Goal: Transaction & Acquisition: Book appointment/travel/reservation

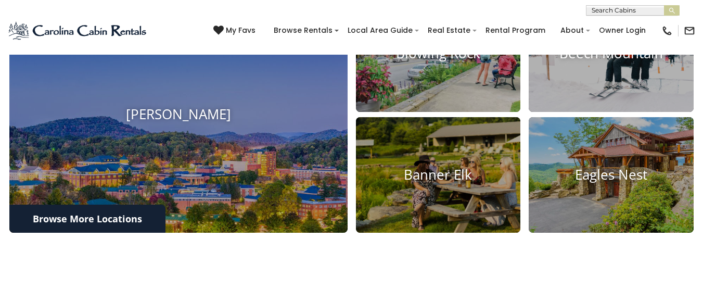
scroll to position [416, 0]
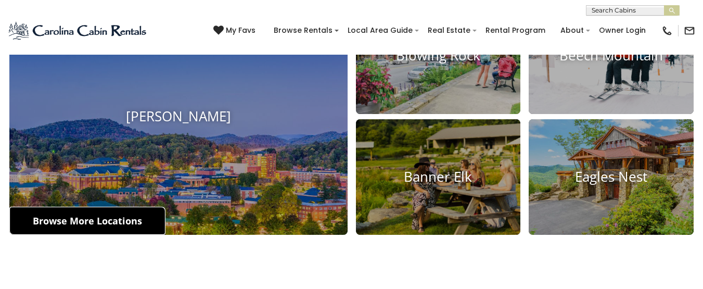
click at [109, 235] on link "Browse More Locations" at bounding box center [87, 221] width 156 height 28
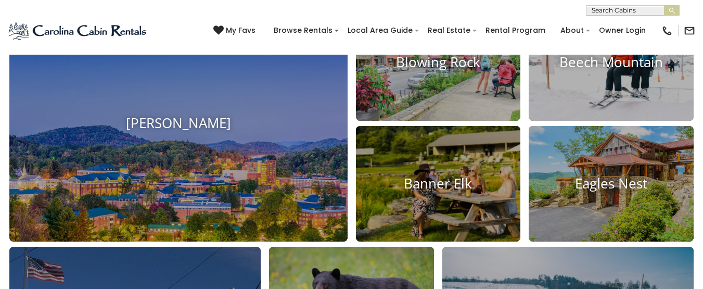
scroll to position [437, 0]
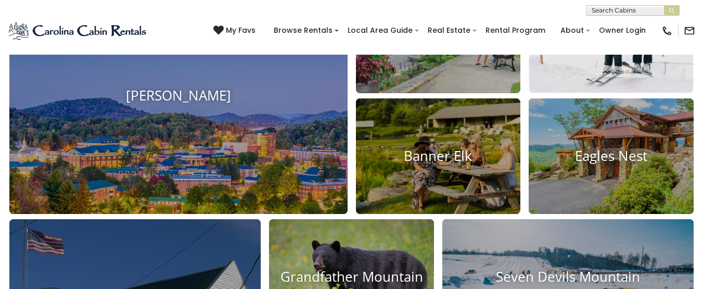
click at [548, 94] on img at bounding box center [611, 35] width 181 height 128
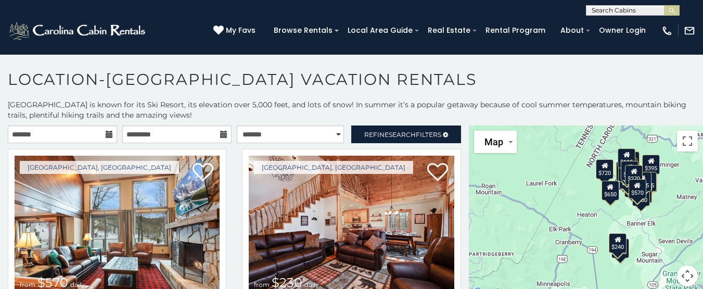
click at [106, 136] on icon at bounding box center [109, 134] width 7 height 7
click at [75, 135] on input "text" at bounding box center [62, 134] width 109 height 18
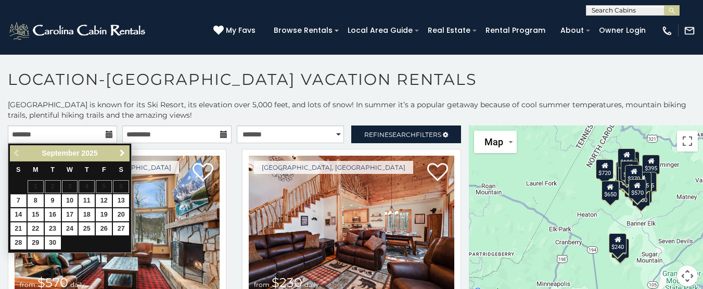
click at [123, 154] on span "Next" at bounding box center [122, 153] width 8 height 8
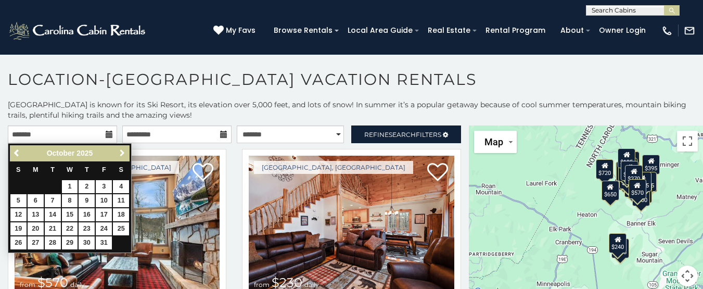
click at [123, 154] on span "Next" at bounding box center [122, 153] width 8 height 8
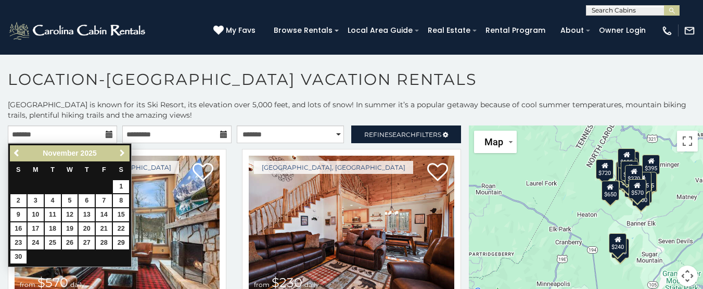
click at [123, 154] on span "Next" at bounding box center [122, 153] width 8 height 8
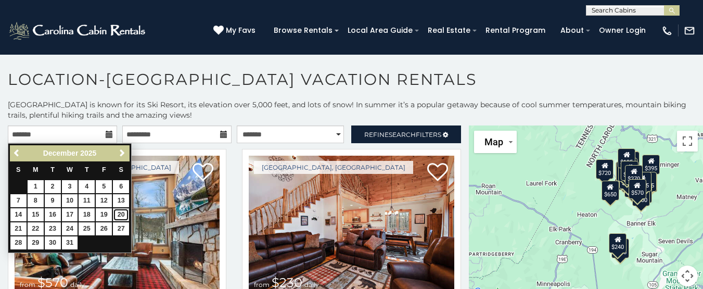
click at [121, 216] on link "20" at bounding box center [121, 214] width 16 height 13
type input "**********"
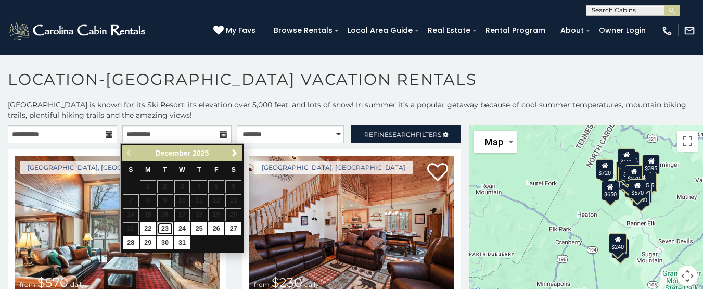
click at [162, 227] on link "23" at bounding box center [165, 228] width 16 height 13
type input "**********"
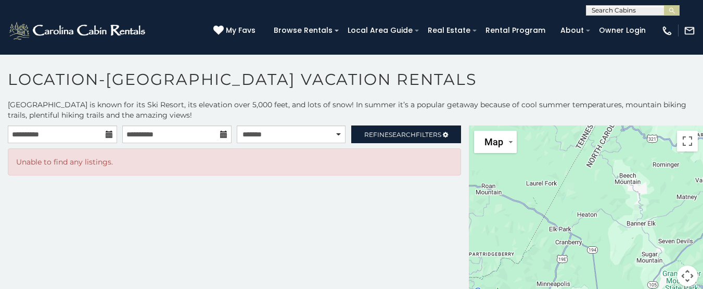
click at [108, 135] on icon at bounding box center [109, 134] width 7 height 7
click at [107, 134] on icon at bounding box center [109, 134] width 7 height 7
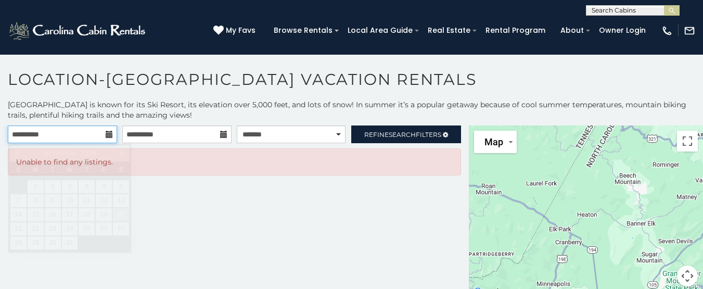
click at [90, 133] on input "**********" at bounding box center [62, 134] width 109 height 18
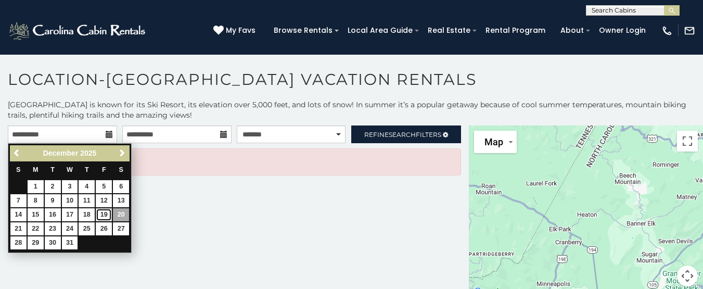
click at [107, 218] on link "19" at bounding box center [104, 214] width 16 height 13
type input "**********"
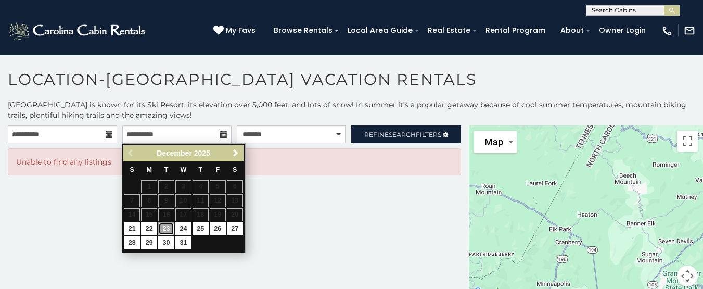
click at [158, 228] on link "23" at bounding box center [166, 228] width 16 height 13
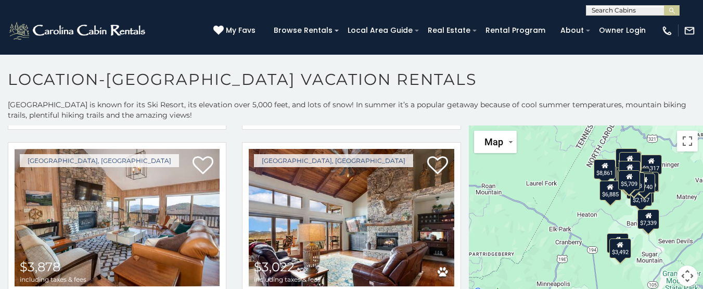
scroll to position [1208, 0]
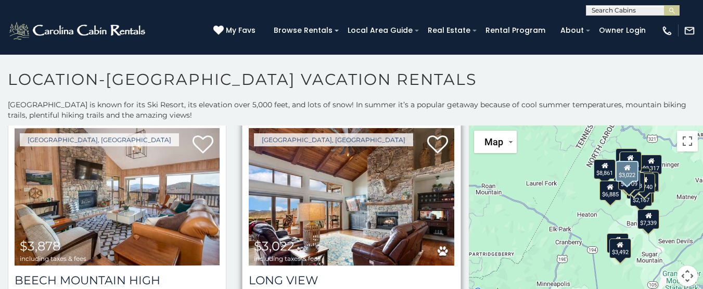
click at [352, 198] on img at bounding box center [351, 196] width 205 height 137
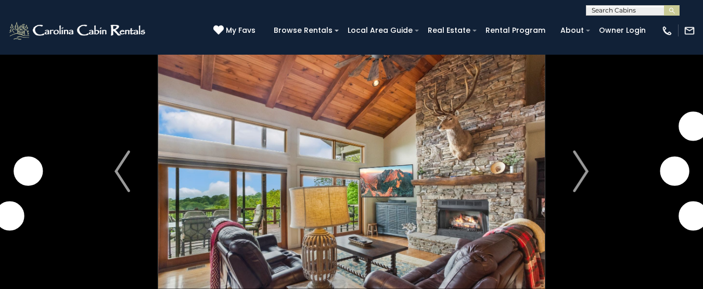
scroll to position [42, 0]
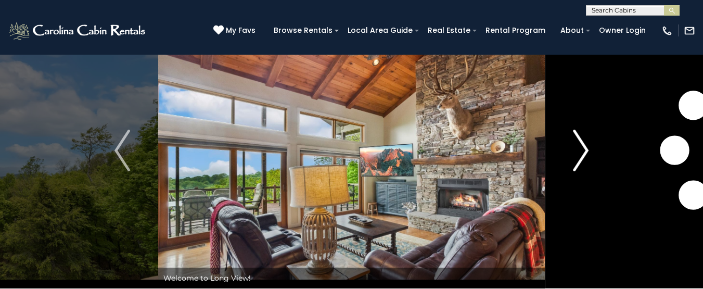
click at [587, 156] on img "Next" at bounding box center [581, 151] width 16 height 42
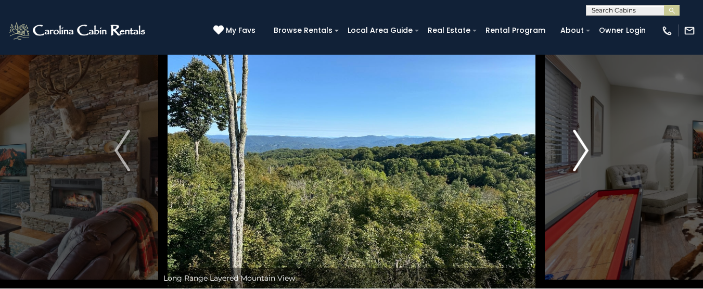
click at [587, 156] on img "Next" at bounding box center [581, 151] width 16 height 42
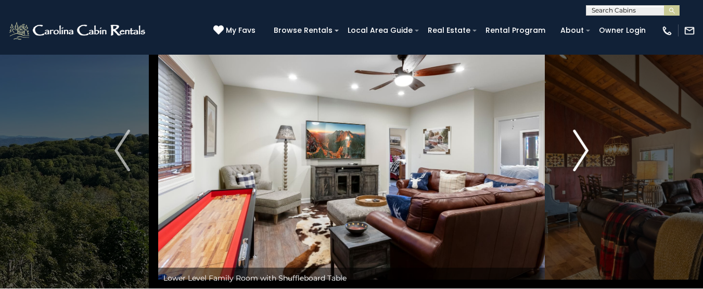
click at [587, 156] on img "Next" at bounding box center [581, 151] width 16 height 42
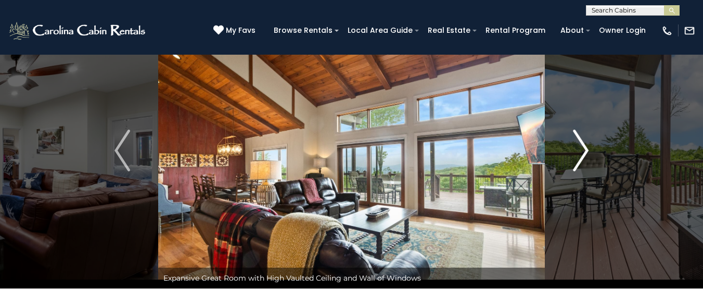
click at [587, 156] on img "Next" at bounding box center [581, 151] width 16 height 42
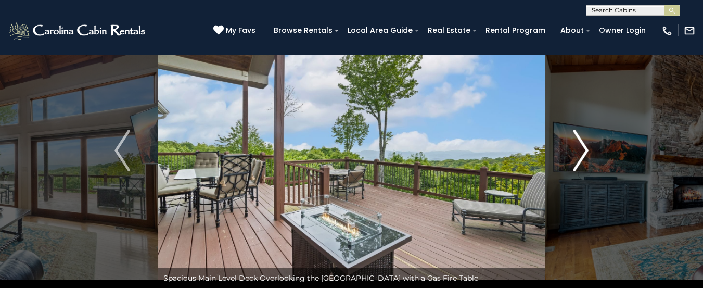
click at [587, 156] on img "Next" at bounding box center [581, 151] width 16 height 42
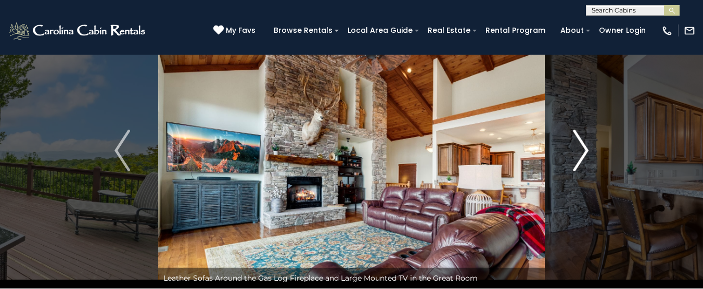
click at [587, 156] on img "Next" at bounding box center [581, 151] width 16 height 42
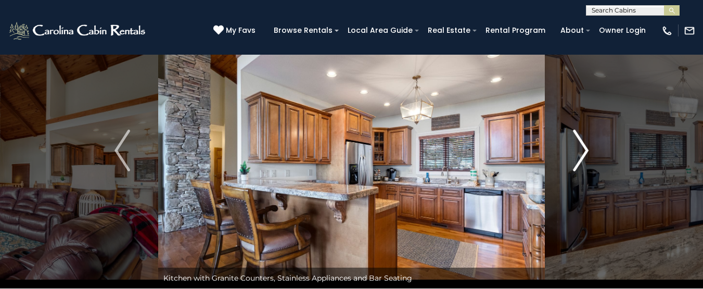
click at [587, 156] on img "Next" at bounding box center [581, 151] width 16 height 42
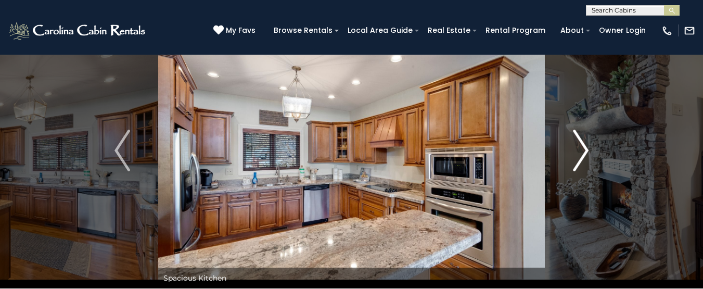
click at [587, 156] on img "Next" at bounding box center [581, 151] width 16 height 42
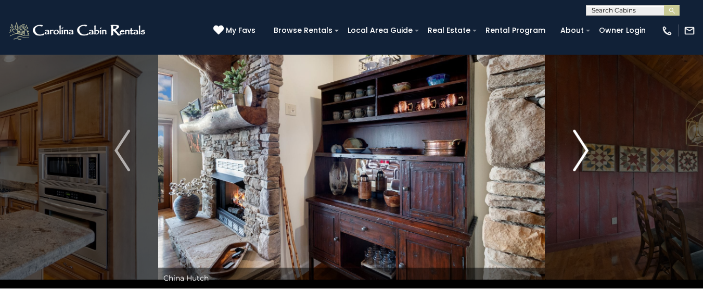
click at [587, 156] on img "Next" at bounding box center [581, 151] width 16 height 42
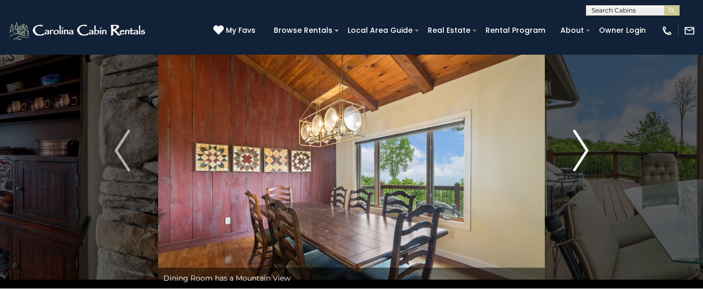
click at [587, 156] on img "Next" at bounding box center [581, 151] width 16 height 42
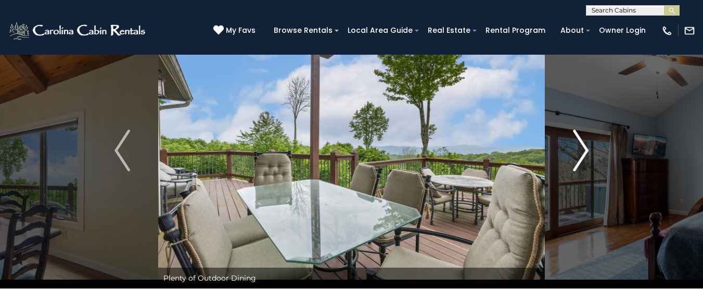
click at [587, 156] on img "Next" at bounding box center [581, 151] width 16 height 42
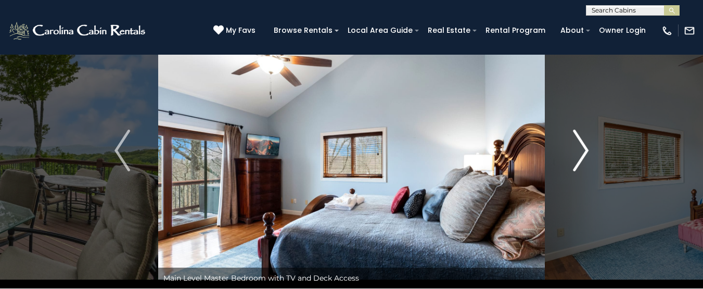
click at [587, 156] on img "Next" at bounding box center [581, 151] width 16 height 42
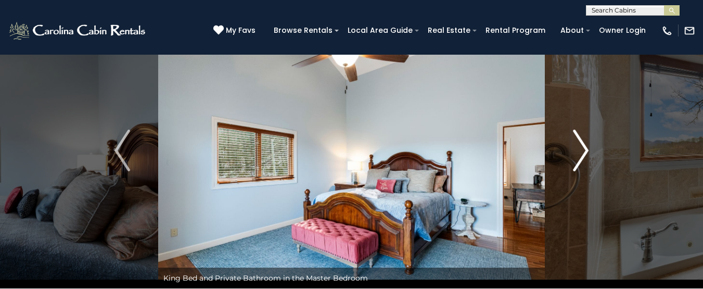
click at [587, 156] on img "Next" at bounding box center [581, 151] width 16 height 42
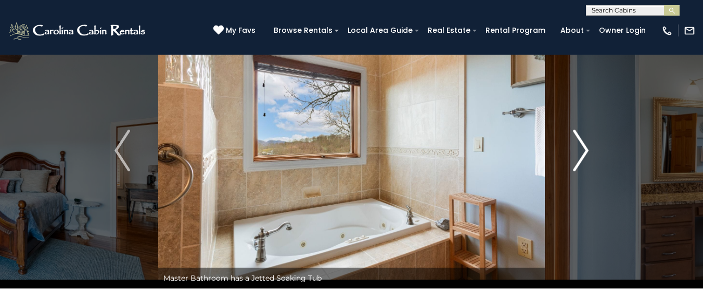
click at [587, 156] on img "Next" at bounding box center [581, 151] width 16 height 42
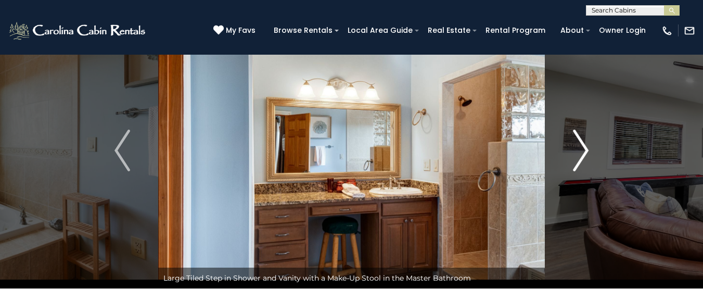
click at [587, 156] on img "Next" at bounding box center [581, 151] width 16 height 42
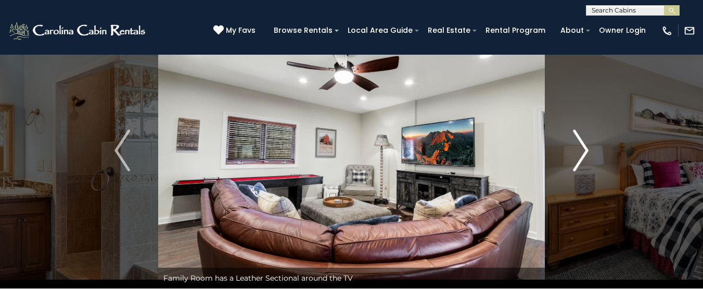
click at [587, 156] on img "Next" at bounding box center [581, 151] width 16 height 42
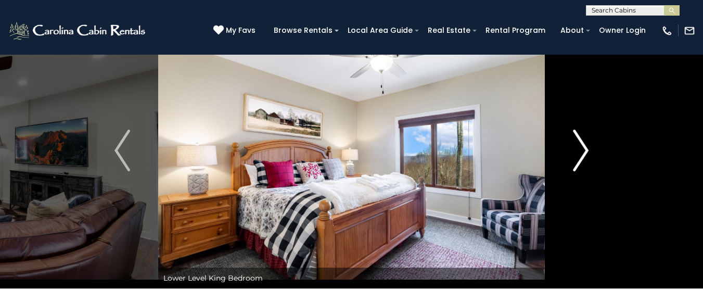
click at [587, 156] on img "Next" at bounding box center [581, 151] width 16 height 42
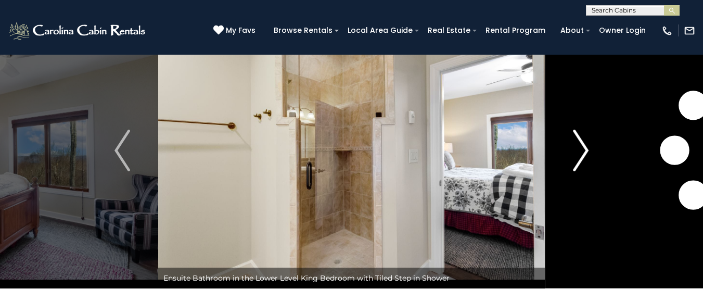
click at [587, 156] on img "Next" at bounding box center [581, 151] width 16 height 42
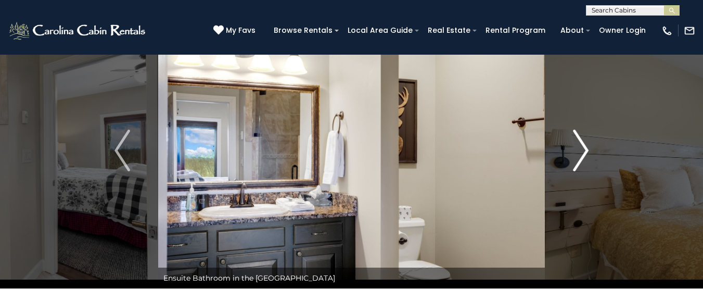
click at [587, 156] on img "Next" at bounding box center [581, 151] width 16 height 42
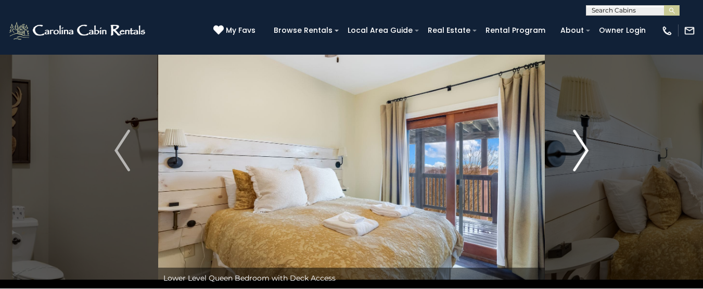
click at [587, 156] on img "Next" at bounding box center [581, 151] width 16 height 42
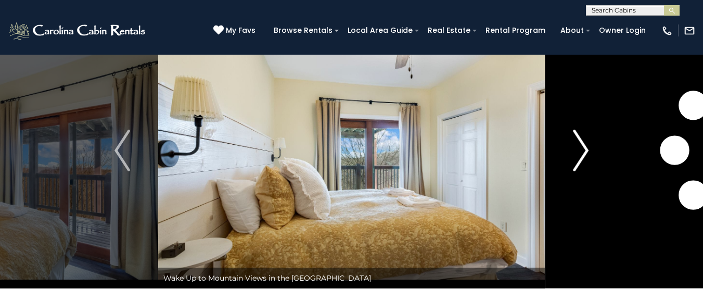
click at [587, 156] on img "Next" at bounding box center [581, 151] width 16 height 42
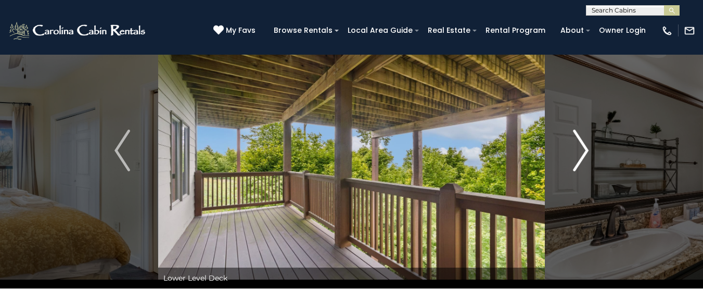
click at [587, 156] on img "Next" at bounding box center [581, 151] width 16 height 42
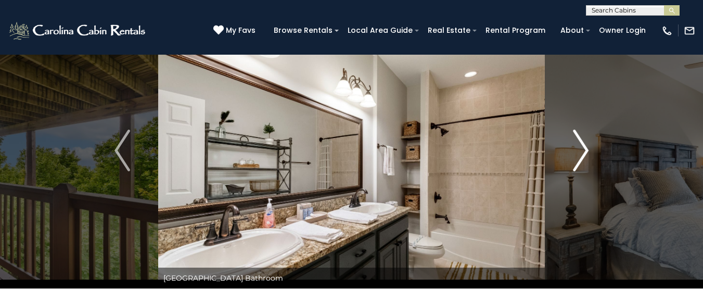
click at [587, 156] on img "Next" at bounding box center [581, 151] width 16 height 42
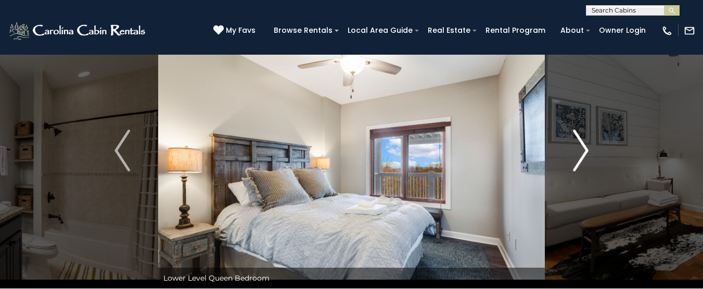
click at [587, 156] on img "Next" at bounding box center [581, 151] width 16 height 42
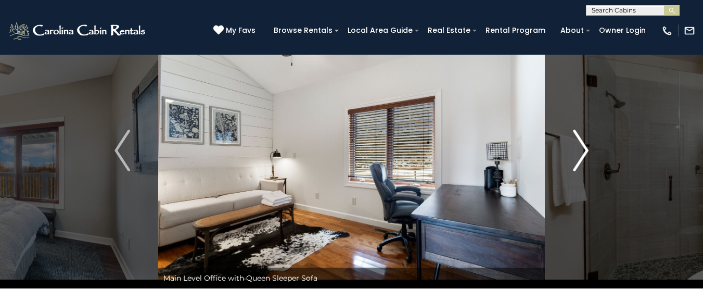
click at [587, 156] on img "Next" at bounding box center [581, 151] width 16 height 42
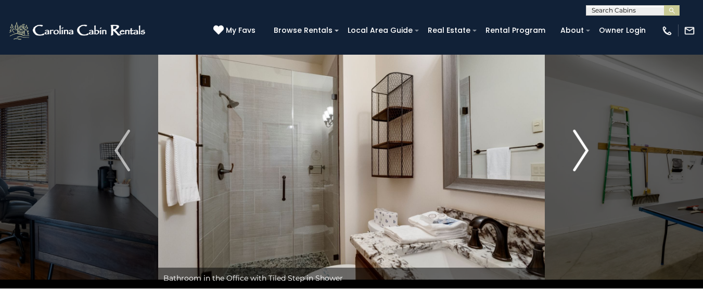
click at [587, 156] on img "Next" at bounding box center [581, 151] width 16 height 42
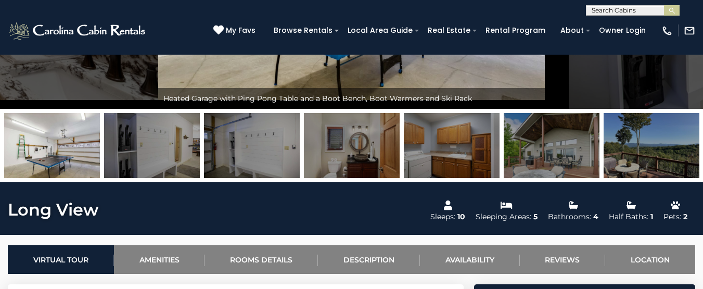
scroll to position [209, 0]
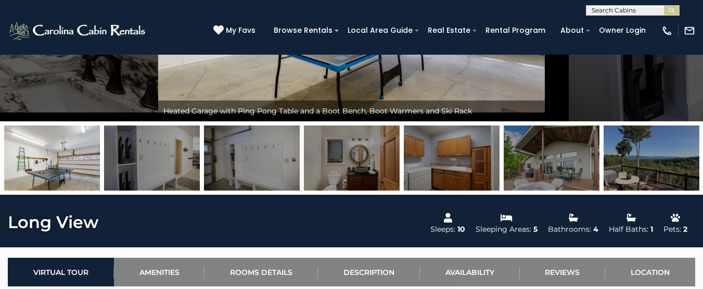
click at [540, 157] on img at bounding box center [552, 157] width 96 height 65
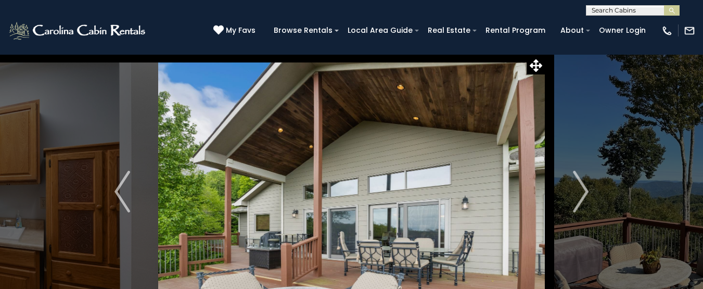
scroll to position [0, 0]
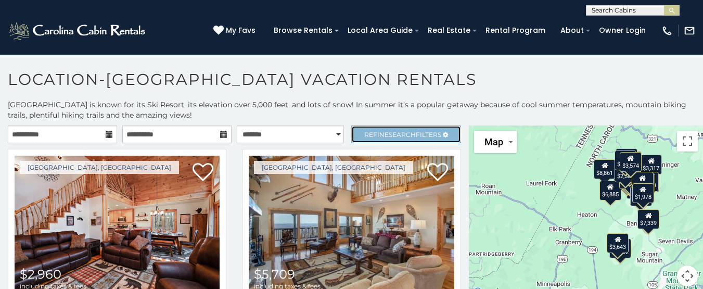
click at [402, 129] on link "Refine Search Filters" at bounding box center [405, 134] width 109 height 18
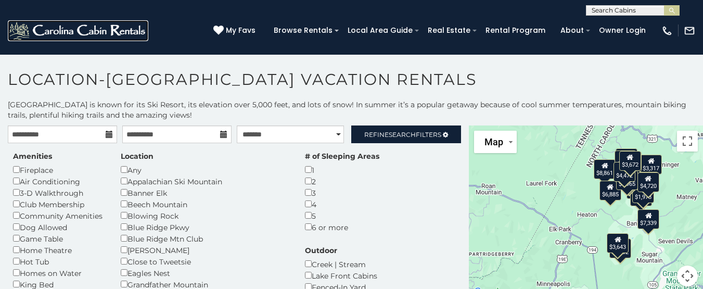
click at [70, 31] on img at bounding box center [78, 30] width 141 height 21
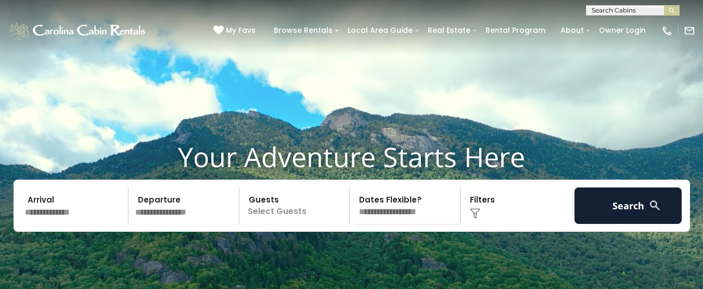
click at [84, 223] on input "text" at bounding box center [75, 205] width 108 height 36
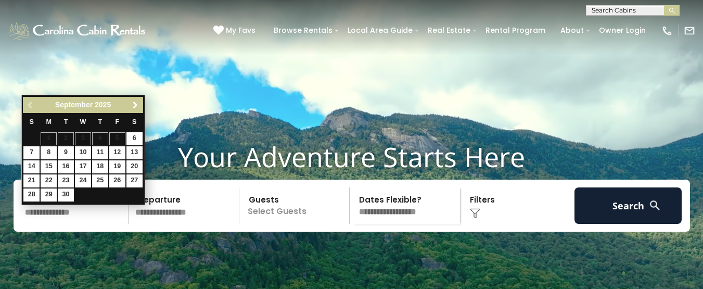
click at [133, 106] on span "Next" at bounding box center [135, 105] width 8 height 8
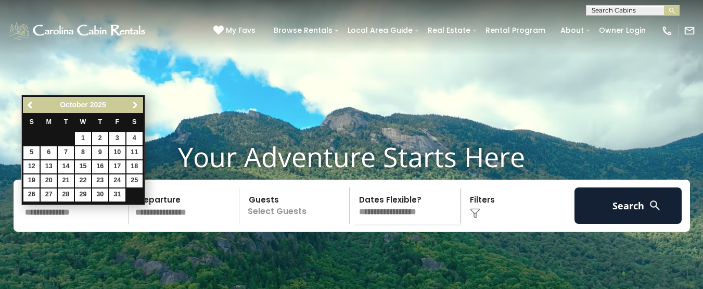
click at [133, 106] on span "Next" at bounding box center [135, 105] width 8 height 8
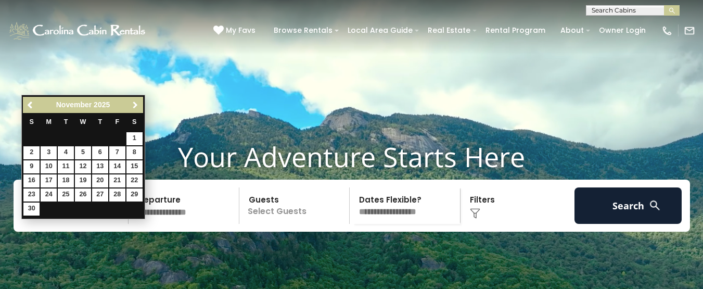
click at [133, 106] on span "Next" at bounding box center [135, 105] width 8 height 8
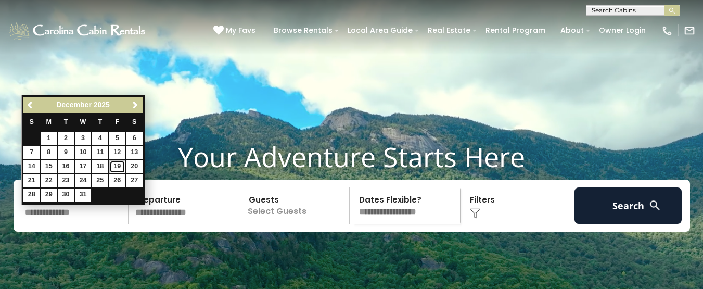
click at [120, 165] on link "19" at bounding box center [117, 166] width 16 height 13
type input "********"
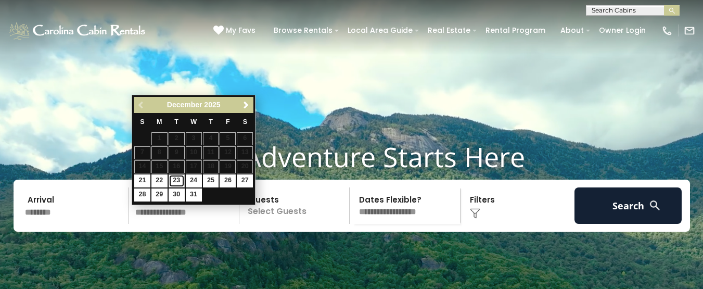
click at [175, 182] on link "23" at bounding box center [177, 180] width 16 height 13
type input "********"
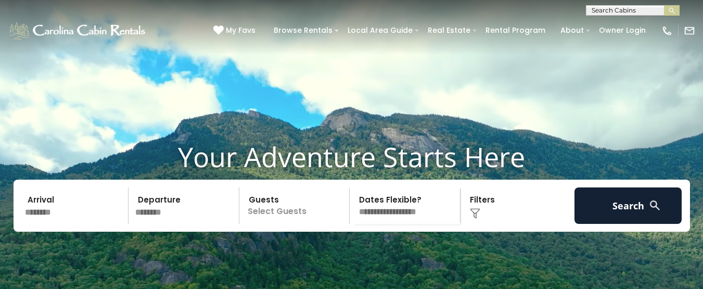
click at [268, 222] on p "Select Guests" at bounding box center [296, 205] width 107 height 36
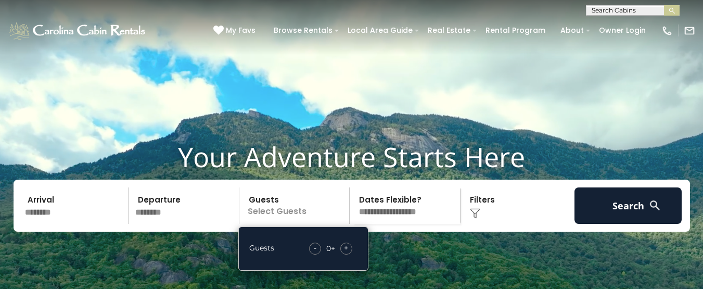
click at [351, 255] on div "- 0 + +" at bounding box center [331, 249] width 54 height 12
click at [347, 253] on span "+" at bounding box center [346, 248] width 4 height 10
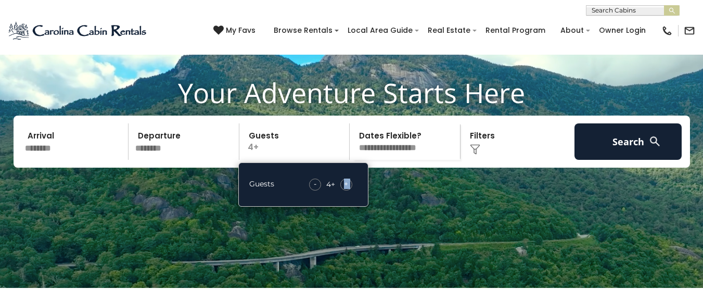
scroll to position [69, 0]
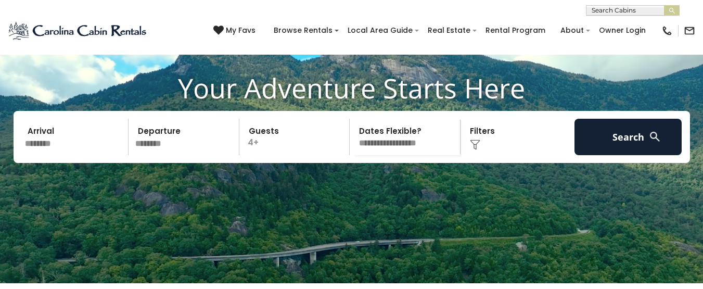
click at [399, 155] on select "**********" at bounding box center [406, 137] width 107 height 36
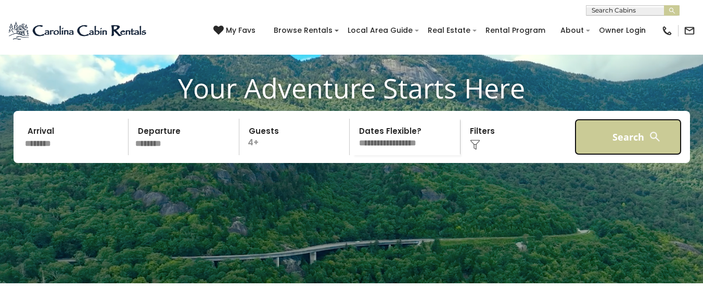
click at [611, 152] on button "Search" at bounding box center [629, 137] width 108 height 36
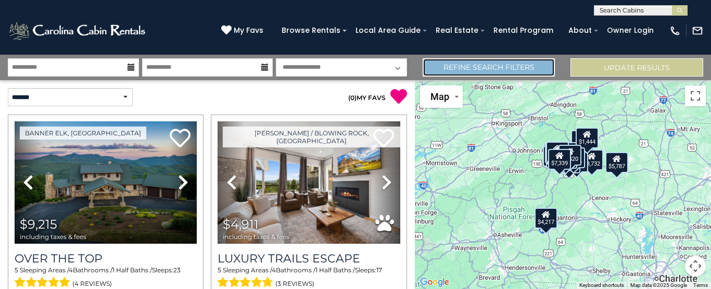
click at [506, 68] on link "Refine Search Filters" at bounding box center [489, 67] width 133 height 18
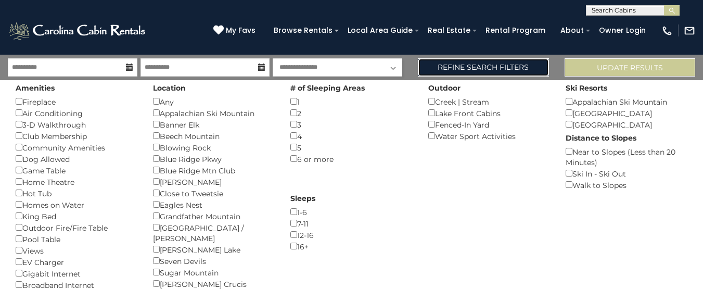
scroll to position [21, 0]
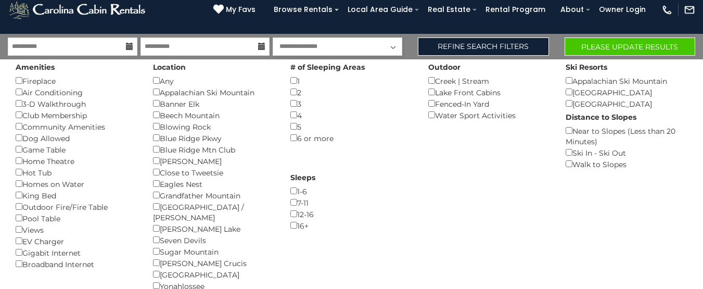
click at [372, 174] on div "Sleeps 1-6 () 7-11 () 12-16 () 16+ ()" at bounding box center [351, 200] width 137 height 61
click at [599, 52] on button "Please Update Results" at bounding box center [630, 46] width 131 height 18
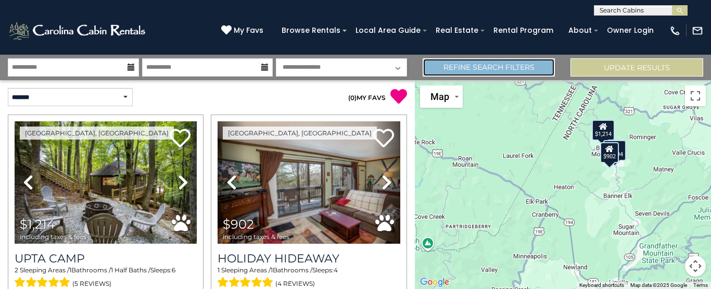
click at [461, 63] on link "Refine Search Filters" at bounding box center [489, 67] width 133 height 18
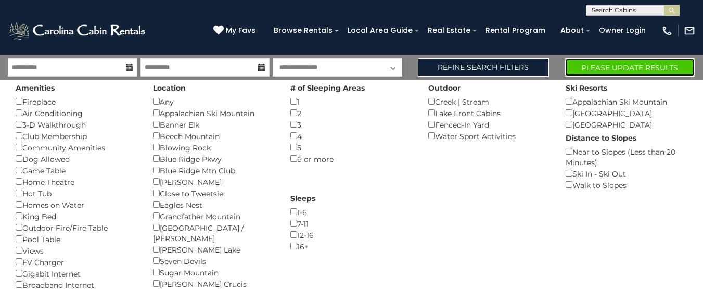
click at [604, 70] on button "Please Update Results" at bounding box center [630, 67] width 131 height 18
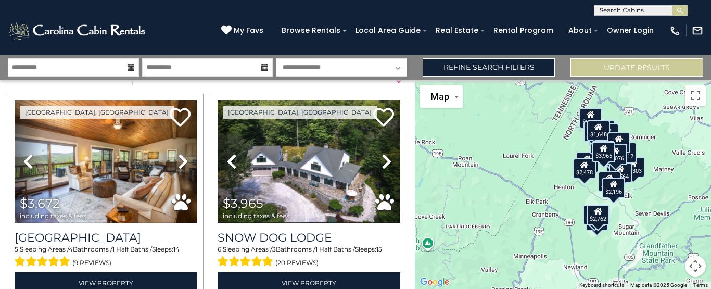
scroll to position [42, 0]
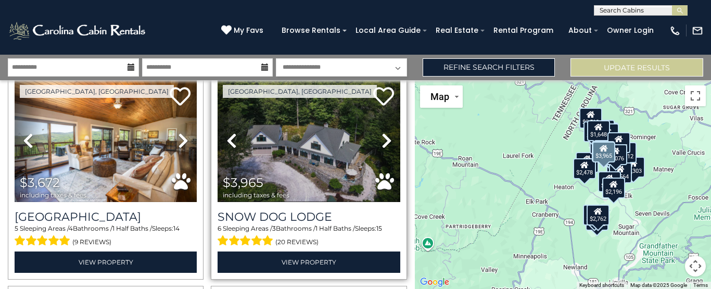
click at [382, 146] on icon at bounding box center [387, 140] width 10 height 17
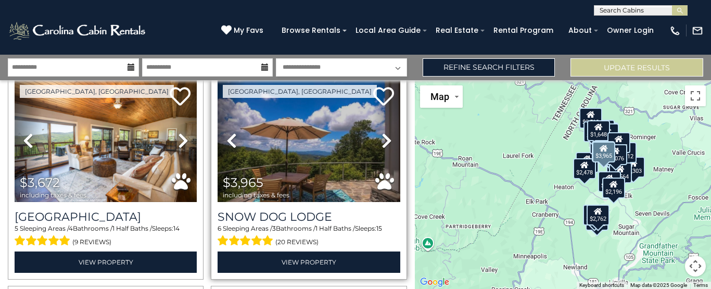
click at [382, 146] on icon at bounding box center [387, 140] width 10 height 17
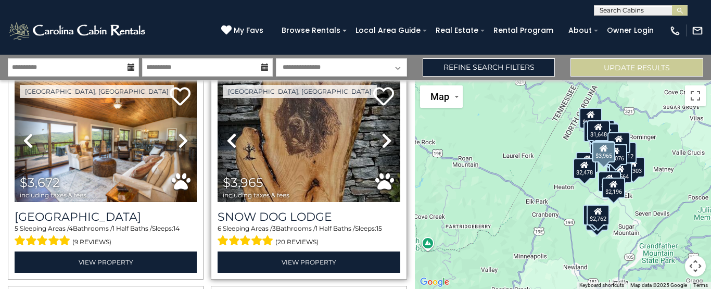
click at [382, 146] on icon at bounding box center [387, 140] width 10 height 17
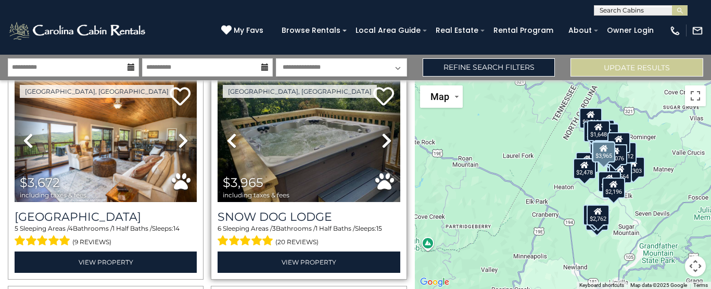
click at [382, 146] on icon at bounding box center [387, 140] width 10 height 17
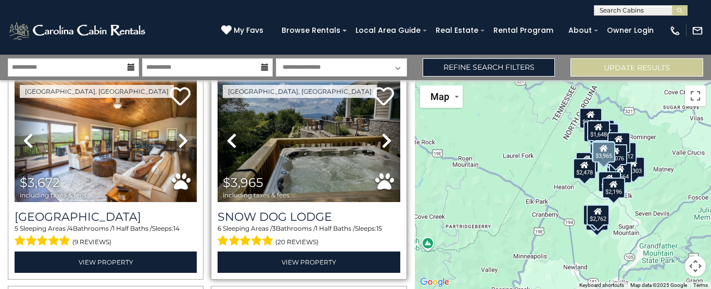
click at [382, 146] on icon at bounding box center [387, 140] width 10 height 17
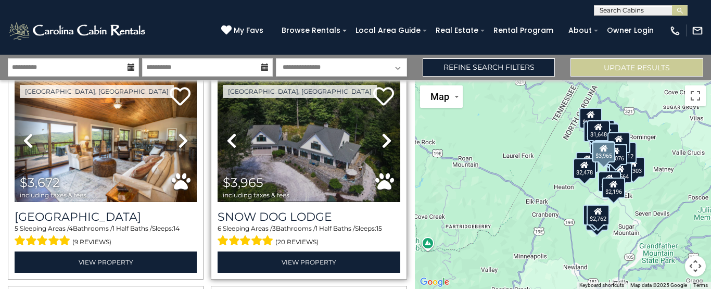
click at [382, 146] on icon at bounding box center [387, 140] width 10 height 17
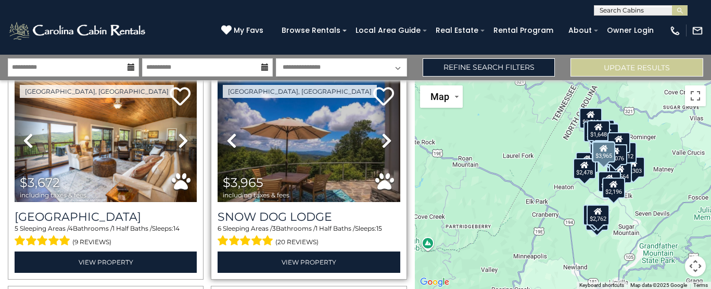
click at [382, 146] on icon at bounding box center [387, 140] width 10 height 17
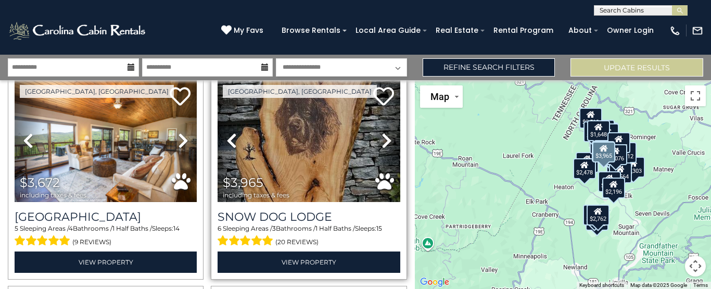
click at [382, 146] on icon at bounding box center [387, 140] width 10 height 17
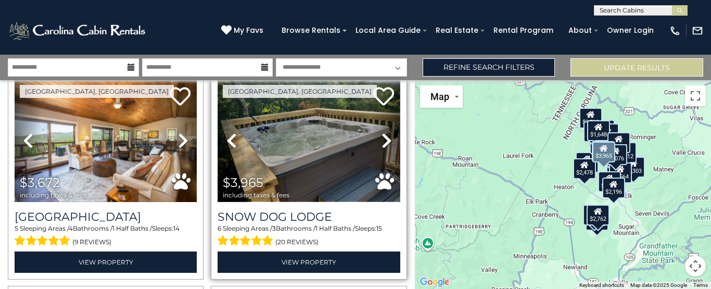
click at [314, 158] on img at bounding box center [309, 141] width 182 height 122
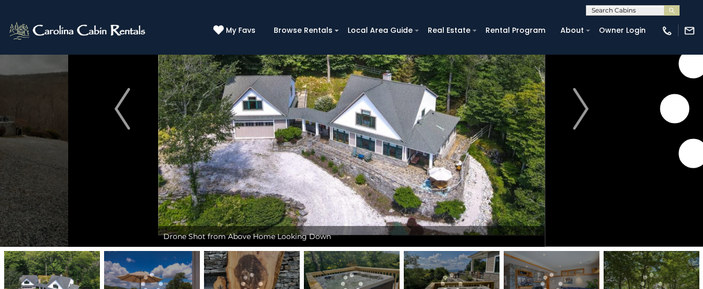
scroll to position [62, 0]
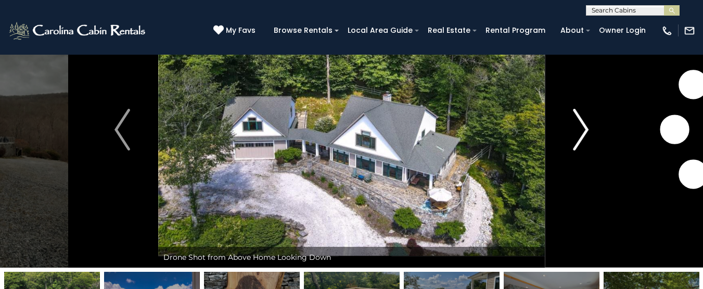
click at [585, 125] on img "Next" at bounding box center [581, 130] width 16 height 42
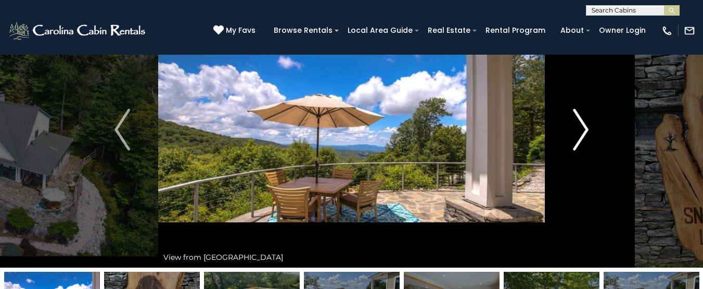
click at [585, 125] on img "Next" at bounding box center [581, 130] width 16 height 42
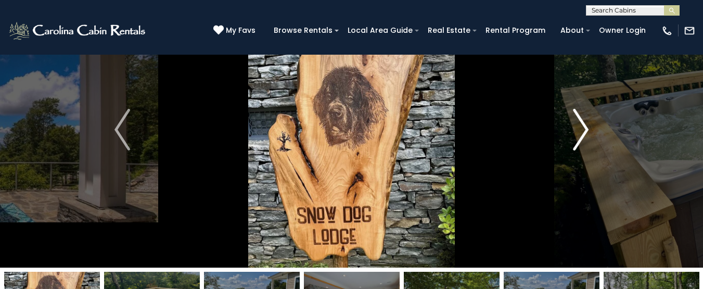
click at [585, 125] on img "Next" at bounding box center [581, 130] width 16 height 42
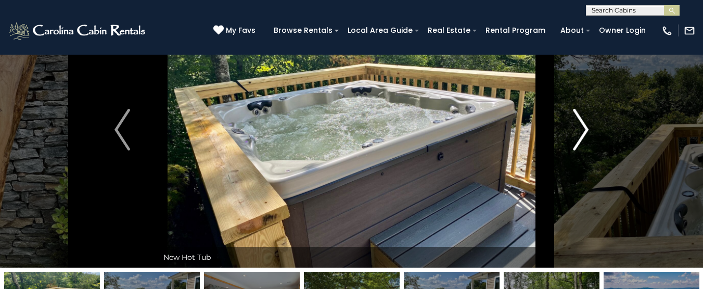
click at [585, 125] on img "Next" at bounding box center [581, 130] width 16 height 42
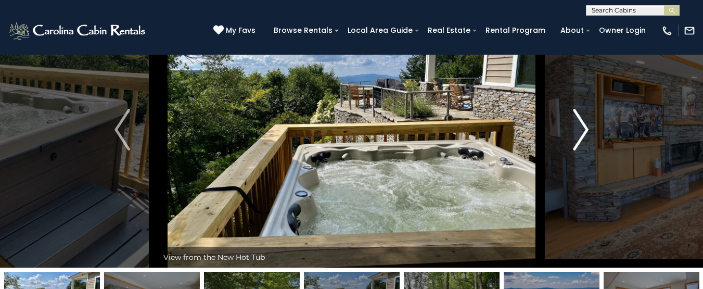
click at [585, 125] on img "Next" at bounding box center [581, 130] width 16 height 42
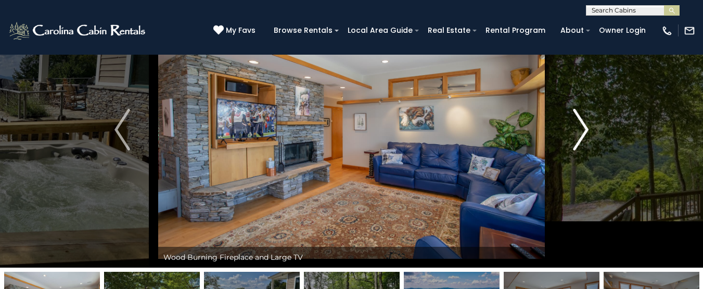
click at [585, 125] on img "Next" at bounding box center [581, 130] width 16 height 42
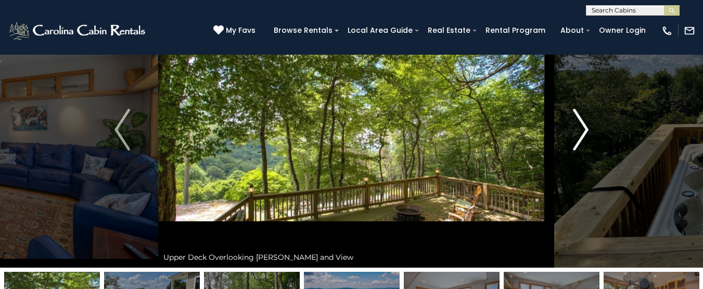
click at [585, 125] on img "Next" at bounding box center [581, 130] width 16 height 42
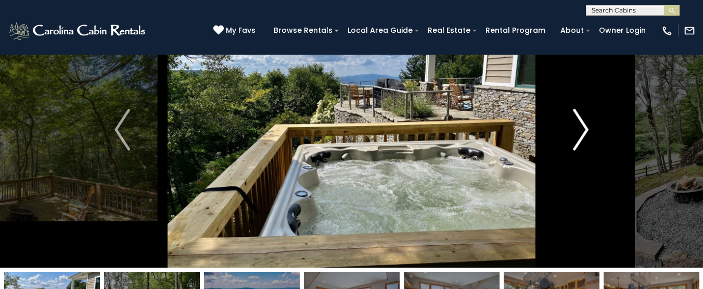
click at [585, 125] on img "Next" at bounding box center [581, 130] width 16 height 42
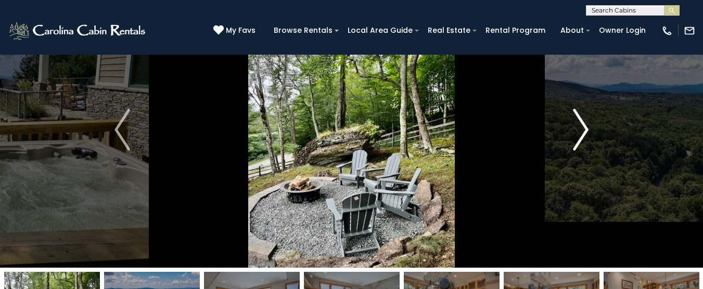
click at [585, 125] on img "Next" at bounding box center [581, 130] width 16 height 42
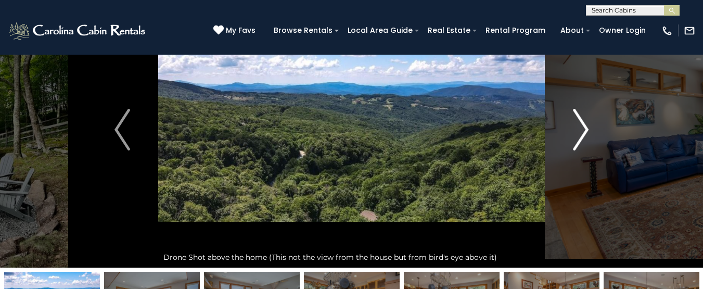
click at [585, 125] on img "Next" at bounding box center [581, 130] width 16 height 42
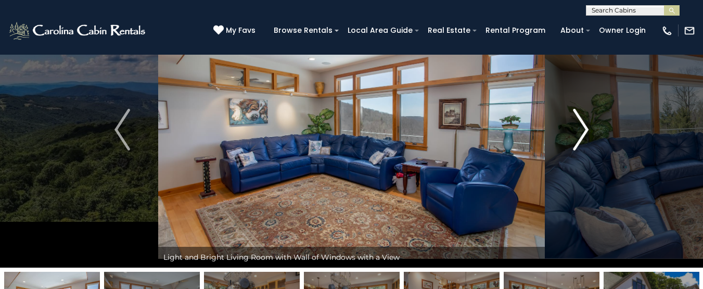
click at [585, 125] on img "Next" at bounding box center [581, 130] width 16 height 42
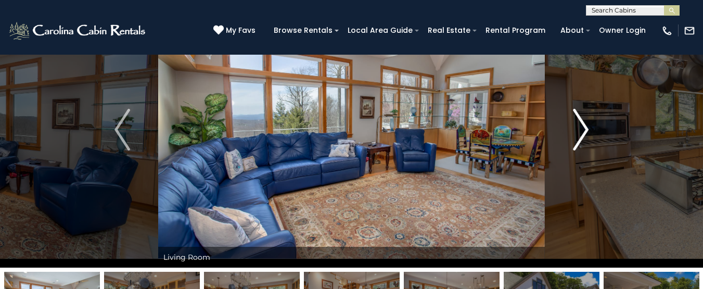
click at [585, 125] on img "Next" at bounding box center [581, 130] width 16 height 42
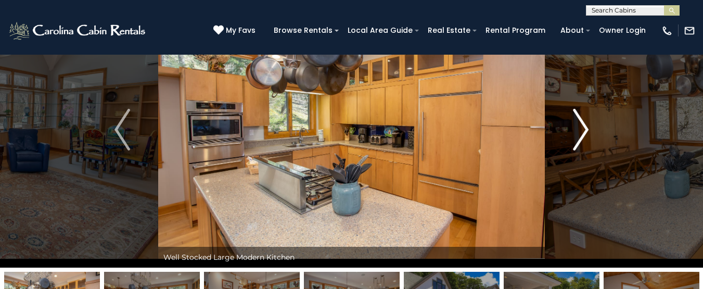
click at [585, 125] on img "Next" at bounding box center [581, 130] width 16 height 42
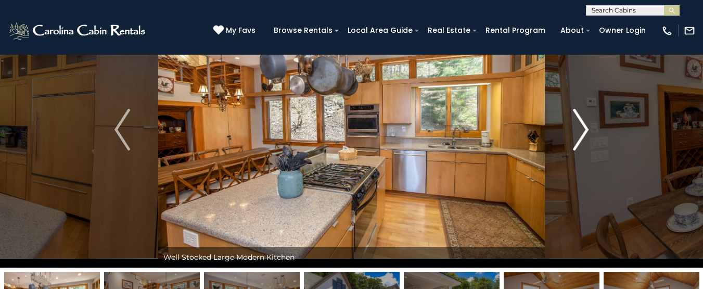
click at [585, 125] on img "Next" at bounding box center [581, 130] width 16 height 42
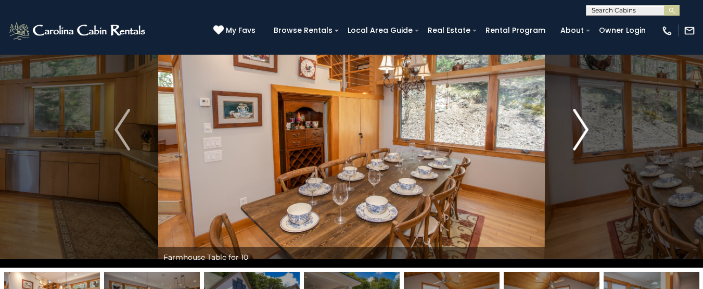
click at [585, 125] on img "Next" at bounding box center [581, 130] width 16 height 42
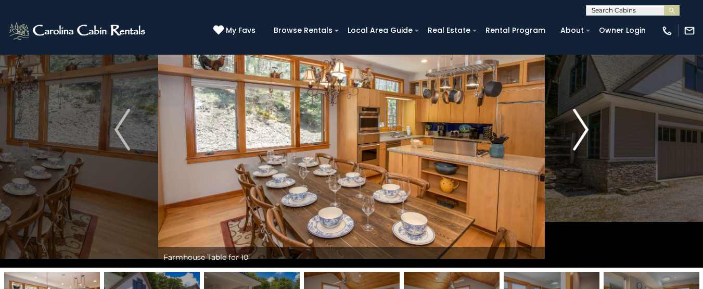
click at [585, 125] on img "Next" at bounding box center [581, 130] width 16 height 42
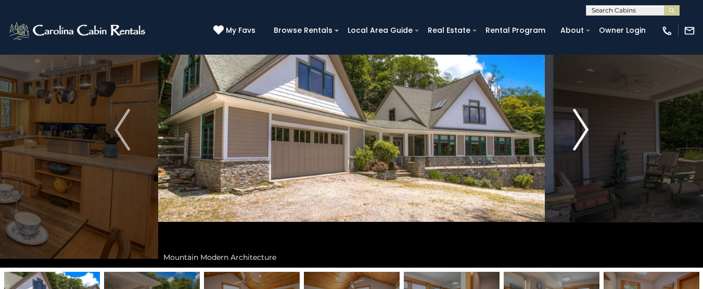
click at [585, 125] on img "Next" at bounding box center [581, 130] width 16 height 42
